Goal: Information Seeking & Learning: Learn about a topic

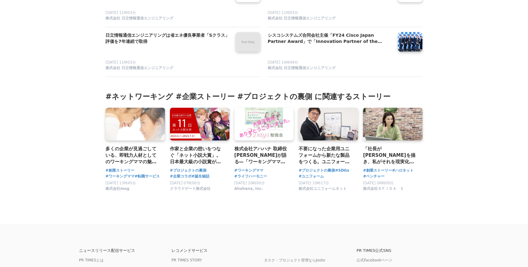
scroll to position [1818, 0]
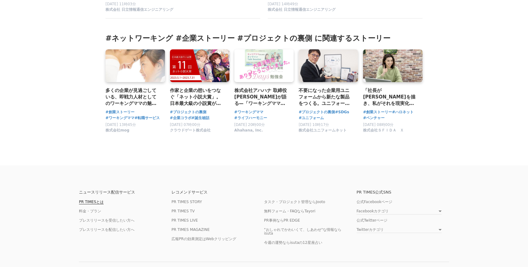
click at [96, 199] on link "PR TIMESとは" at bounding box center [91, 201] width 25 height 5
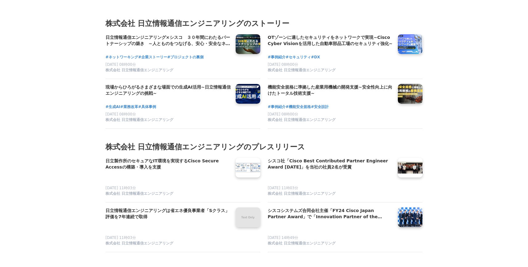
scroll to position [1602, 0]
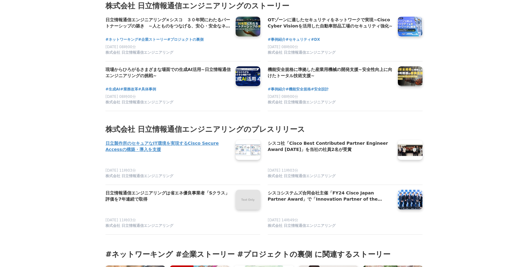
click at [146, 141] on h4 "日立製作所のセキュアなIT環境を実現するCisco Secure Accessの構築・導入を支援" at bounding box center [167, 146] width 125 height 13
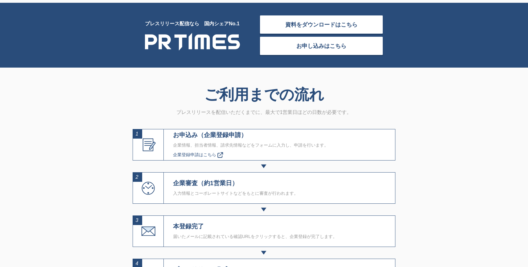
scroll to position [1941, 0]
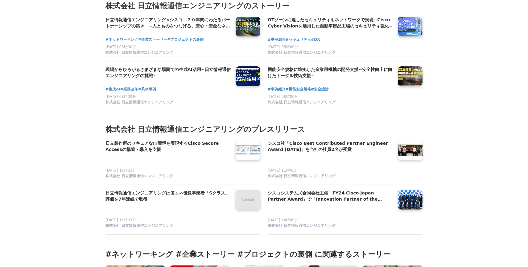
scroll to position [1572, 0]
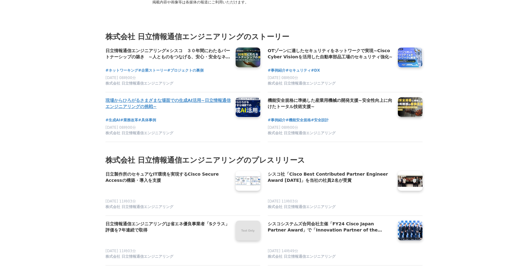
click at [175, 97] on h4 "現場からひろがるさまざまな場面での生成AI活用~日立情報通信エンジニアリングの挑戦~" at bounding box center [167, 103] width 125 height 13
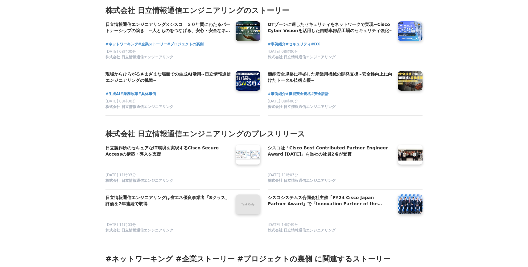
scroll to position [1602, 0]
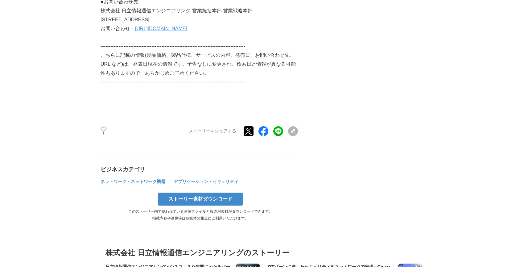
scroll to position [1572, 0]
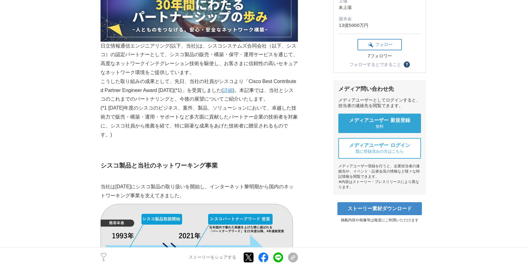
scroll to position [154, 0]
